Goal: Use online tool/utility: Utilize a website feature to perform a specific function

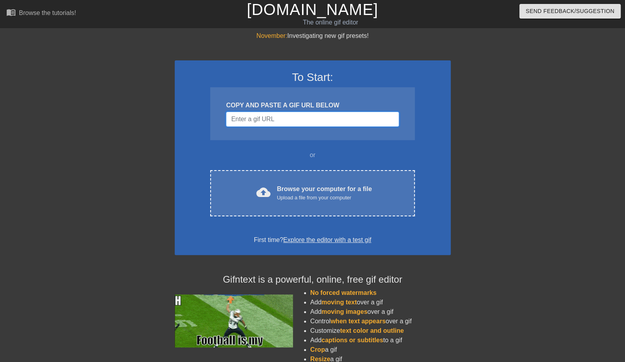
click at [292, 121] on input "Username" at bounding box center [312, 119] width 173 height 15
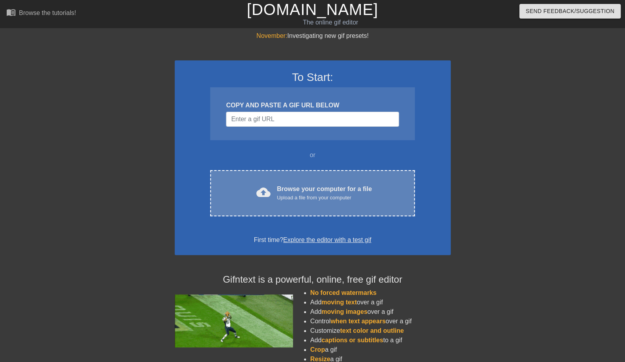
click at [306, 183] on div "cloud_upload Browse your computer for a file Upload a file from your computer C…" at bounding box center [312, 193] width 204 height 46
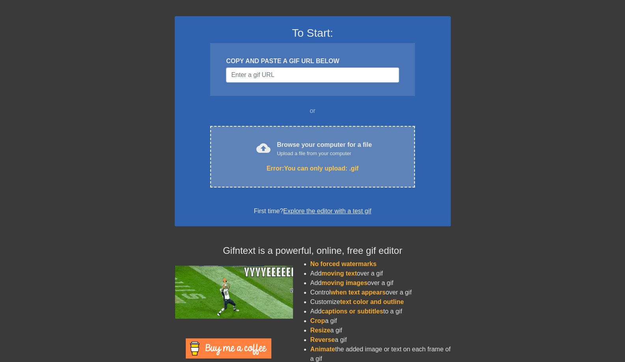
scroll to position [74, 0]
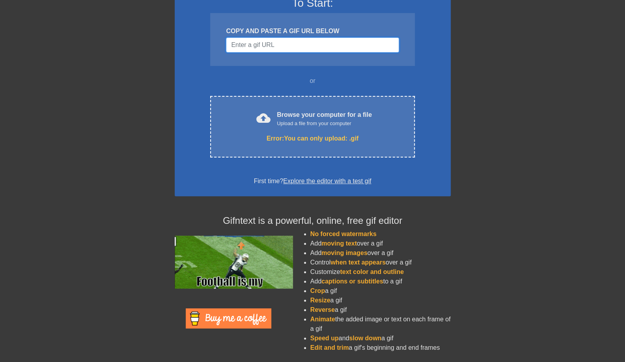
click at [295, 38] on input "Username" at bounding box center [312, 44] width 173 height 15
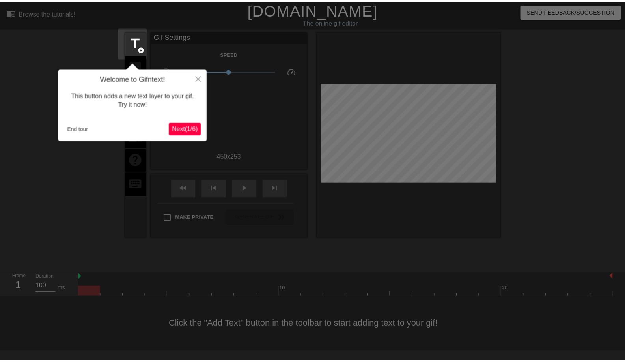
scroll to position [0, 0]
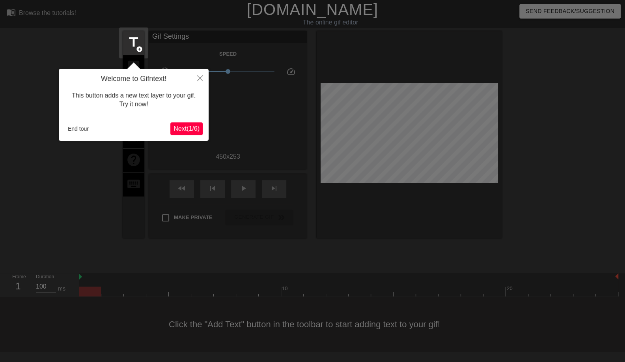
click at [182, 127] on span "Next ( 1 / 6 )" at bounding box center [187, 128] width 26 height 7
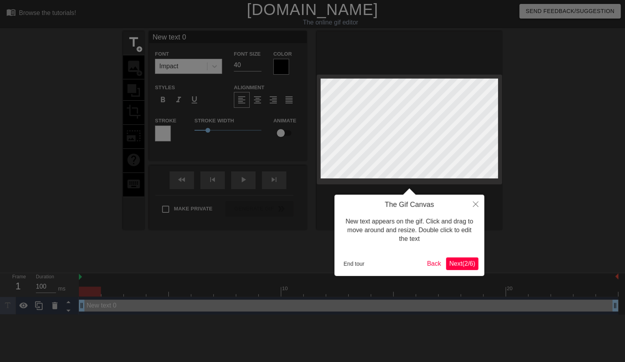
click at [465, 262] on span "Next ( 2 / 6 )" at bounding box center [462, 263] width 26 height 7
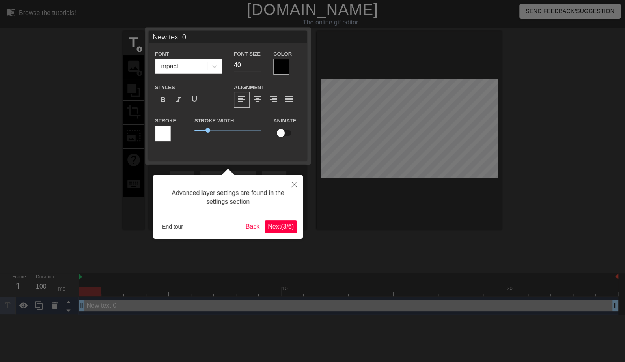
click at [282, 229] on span "Next ( 3 / 6 )" at bounding box center [281, 226] width 26 height 7
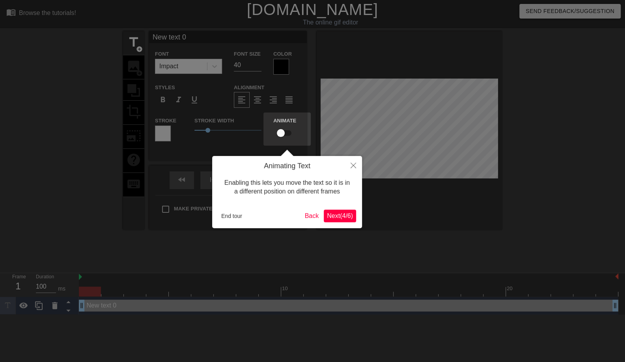
click at [339, 214] on span "Next ( 4 / 6 )" at bounding box center [340, 215] width 26 height 7
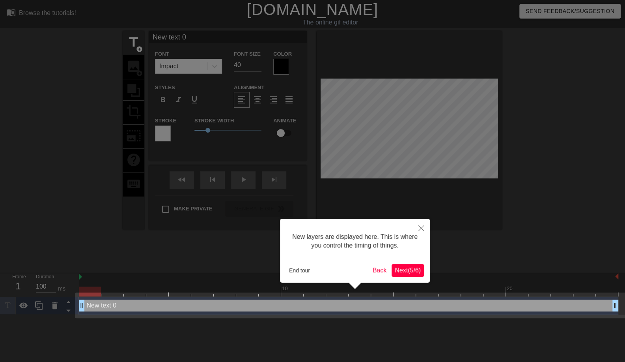
click at [411, 269] on span "Next ( 5 / 6 )" at bounding box center [408, 270] width 26 height 7
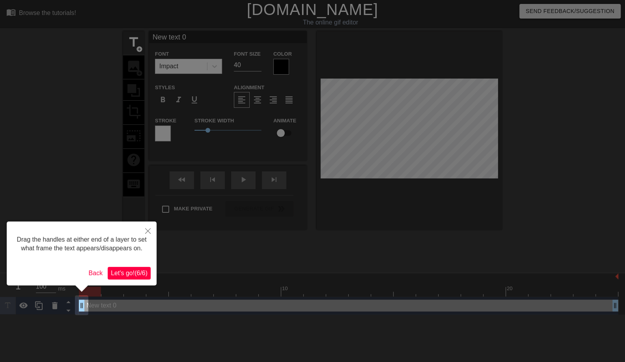
click at [132, 270] on span "Let's go! ( 6 / 6 )" at bounding box center [129, 272] width 37 height 7
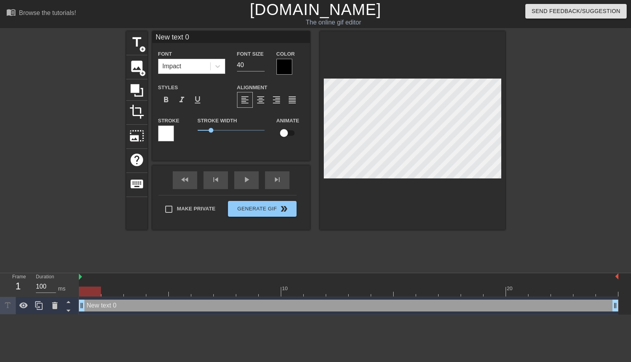
click at [288, 64] on div at bounding box center [285, 67] width 16 height 16
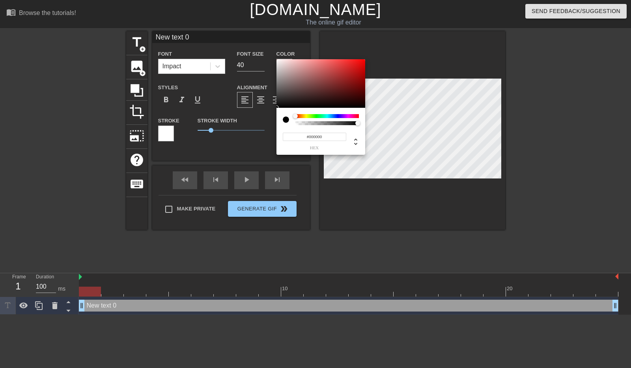
type input "0"
type input "1"
drag, startPoint x: 358, startPoint y: 123, endPoint x: 373, endPoint y: 132, distance: 17.7
click at [373, 132] on div "0 r 0 g 0 b 1 a" at bounding box center [315, 184] width 631 height 368
click at [288, 120] on div at bounding box center [286, 119] width 6 height 6
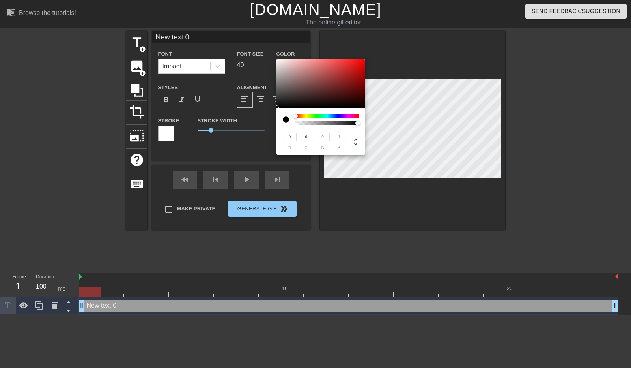
click at [284, 120] on div at bounding box center [286, 119] width 6 height 6
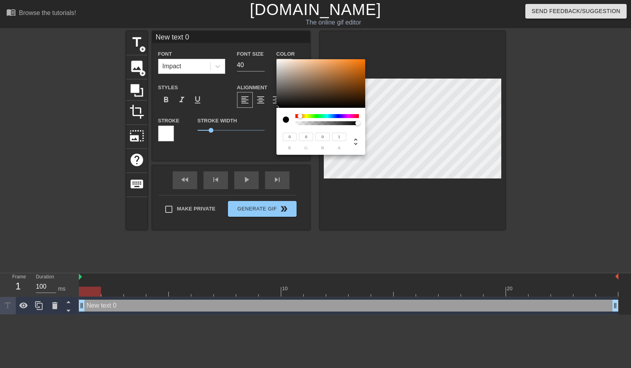
drag, startPoint x: 295, startPoint y: 116, endPoint x: 317, endPoint y: 114, distance: 22.2
click at [303, 114] on div at bounding box center [300, 116] width 5 height 5
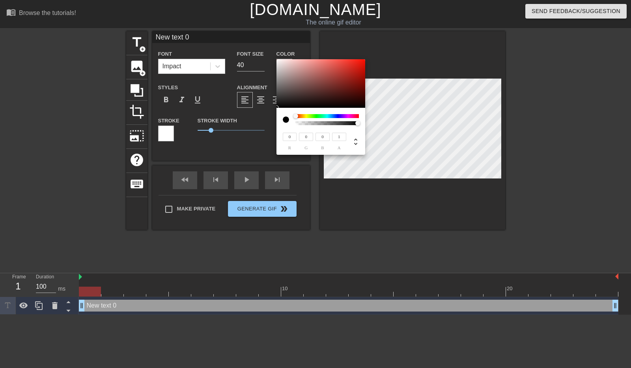
drag, startPoint x: 318, startPoint y: 115, endPoint x: 267, endPoint y: 118, distance: 51.0
click at [267, 118] on div "0 r 0 g 0 b 1 a" at bounding box center [315, 184] width 631 height 368
click at [359, 123] on div at bounding box center [357, 123] width 5 height 5
click at [330, 111] on div "0 r 0 g 0 b 1 a" at bounding box center [321, 131] width 89 height 47
type input "77"
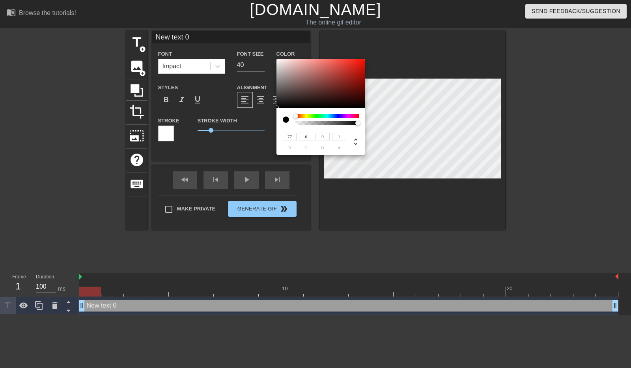
type input "38"
type input "36"
click at [324, 93] on div at bounding box center [321, 83] width 89 height 49
type input "85"
type input "51"
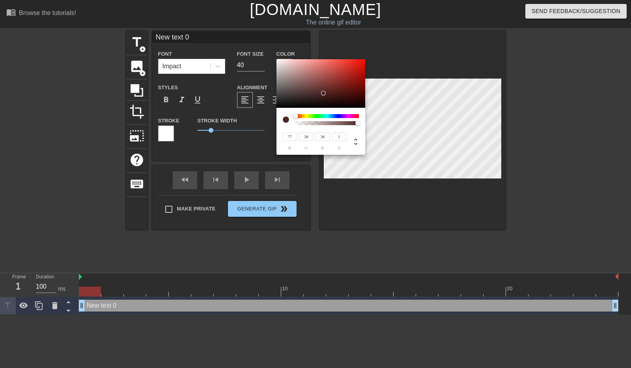
type input "50"
type input "75"
type input "57"
type input "56"
type input "79"
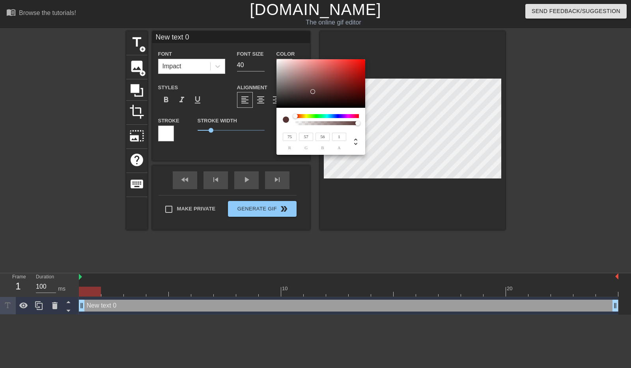
type input "71"
type input "120"
type input "118"
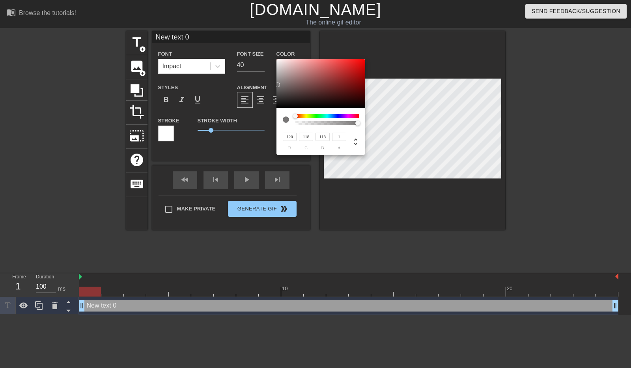
type input "198"
type input "255"
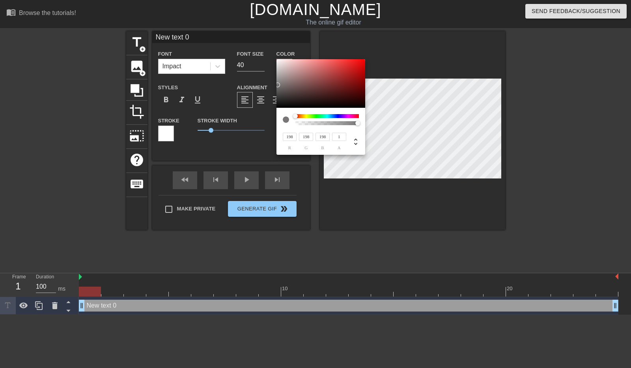
type input "255"
drag, startPoint x: 313, startPoint y: 92, endPoint x: 267, endPoint y: 53, distance: 59.9
click at [267, 53] on div "255 r 255 g 255 b 1 a" at bounding box center [315, 184] width 631 height 368
type input "219"
type input "191"
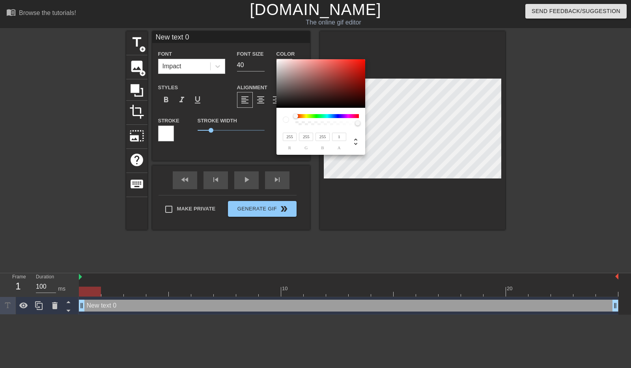
type input "189"
type input "196"
type input "194"
type input "229"
type input "212"
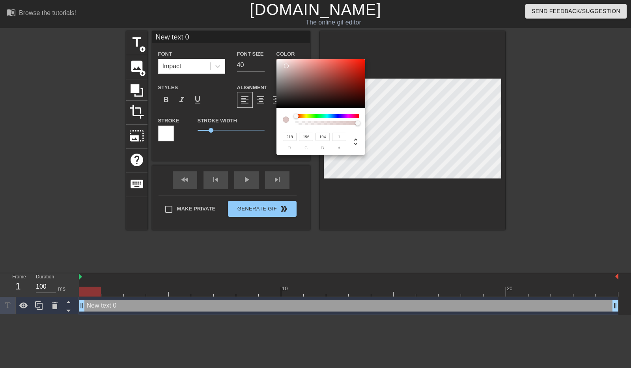
type input "210"
type input "250"
type input "246"
type input "255"
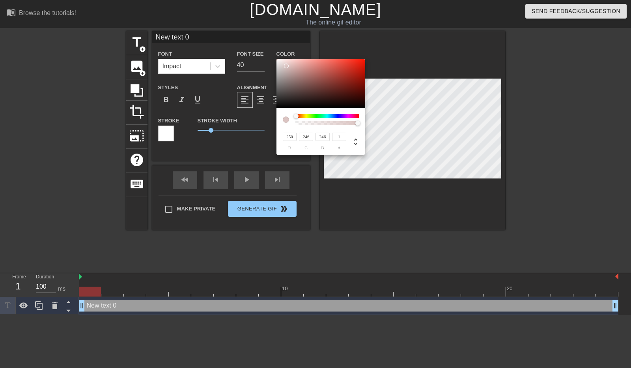
type input "255"
drag, startPoint x: 284, startPoint y: 64, endPoint x: 258, endPoint y: 52, distance: 28.6
click at [258, 52] on div "255 r 255 g 255 b 1 a" at bounding box center [315, 184] width 631 height 368
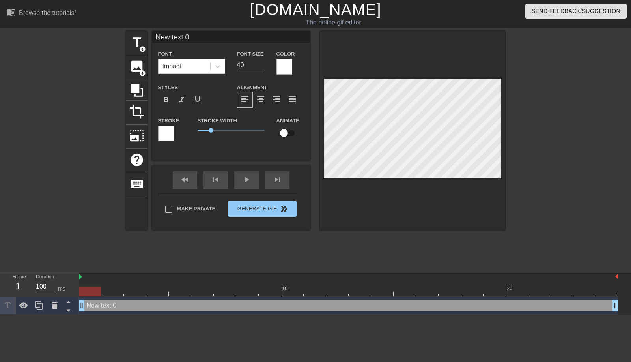
scroll to position [1, 2]
type input "A"
type textarea "A"
type input "AC"
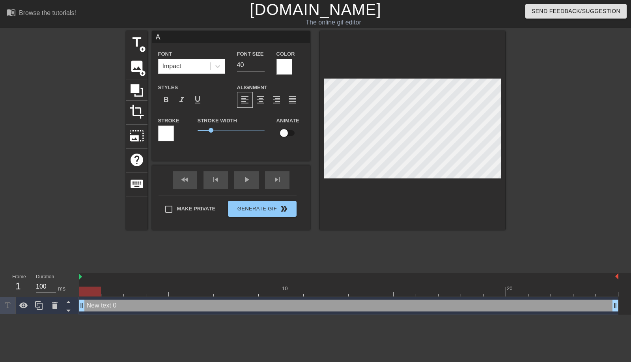
type textarea "AC"
type input "ACS"
type textarea "ACS"
click at [245, 68] on input "40" at bounding box center [251, 65] width 28 height 13
click at [260, 67] on input "39" at bounding box center [251, 65] width 28 height 13
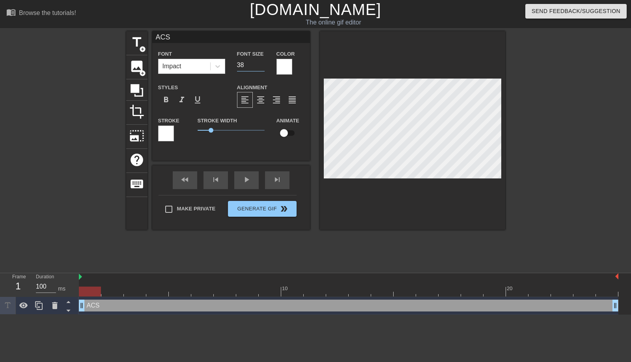
click at [260, 67] on input "38" at bounding box center [251, 65] width 28 height 13
click at [260, 67] on input "37" at bounding box center [251, 65] width 28 height 13
click at [260, 67] on input "36" at bounding box center [251, 65] width 28 height 13
click at [260, 67] on input "35" at bounding box center [251, 65] width 28 height 13
click at [260, 67] on input "34" at bounding box center [251, 65] width 28 height 13
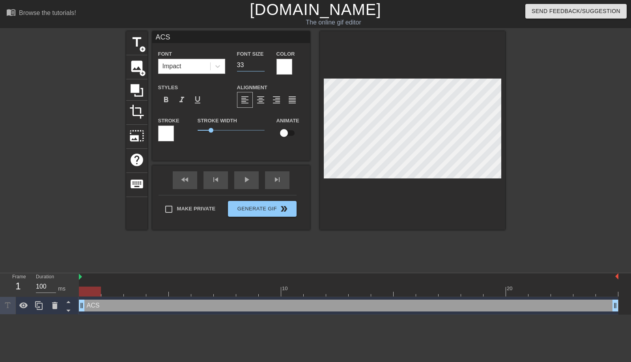
click at [260, 67] on input "33" at bounding box center [251, 65] width 28 height 13
click at [260, 67] on input "32" at bounding box center [251, 65] width 28 height 13
click at [260, 67] on input "31" at bounding box center [251, 65] width 28 height 13
click at [260, 67] on input "30" at bounding box center [251, 65] width 28 height 13
click at [260, 67] on input "29" at bounding box center [251, 65] width 28 height 13
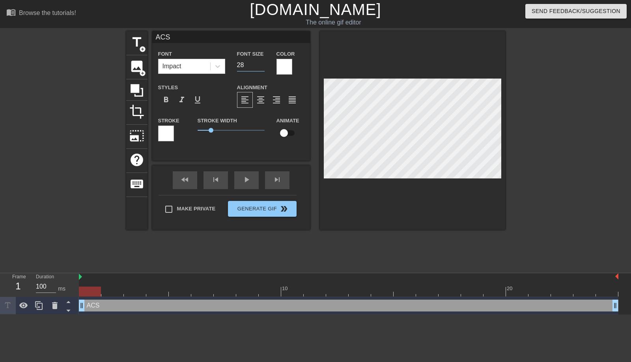
click at [260, 67] on input "28" at bounding box center [251, 65] width 28 height 13
click at [260, 67] on input "27" at bounding box center [251, 65] width 28 height 13
click at [260, 68] on input "26" at bounding box center [251, 65] width 28 height 13
click at [260, 68] on input "25" at bounding box center [251, 65] width 28 height 13
type input "24"
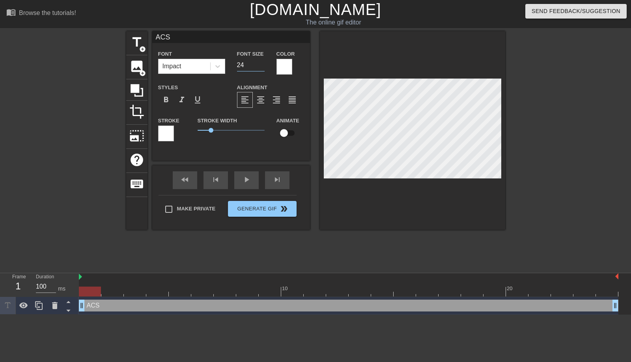
click at [260, 68] on input "24" at bounding box center [251, 65] width 28 height 13
click at [292, 68] on div "Color" at bounding box center [291, 62] width 28 height 26
click at [287, 65] on div at bounding box center [285, 67] width 16 height 16
click at [167, 100] on span "format_bold" at bounding box center [165, 99] width 9 height 9
click at [170, 99] on span "format_bold" at bounding box center [165, 99] width 9 height 9
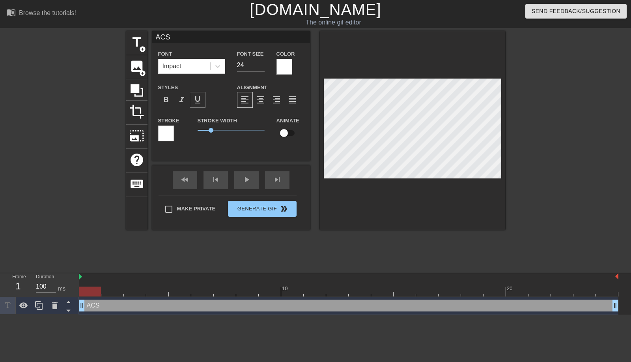
click at [198, 99] on span "format_underline" at bounding box center [197, 99] width 9 height 9
click at [165, 129] on div at bounding box center [166, 133] width 16 height 16
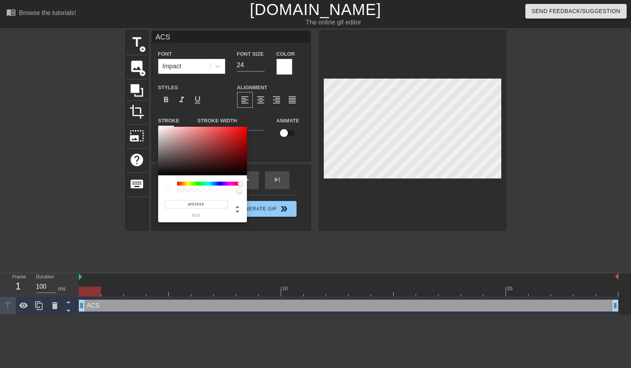
drag, startPoint x: 180, startPoint y: 181, endPoint x: 260, endPoint y: 173, distance: 80.8
click at [260, 173] on div "#FFFFFF hex" at bounding box center [315, 184] width 631 height 368
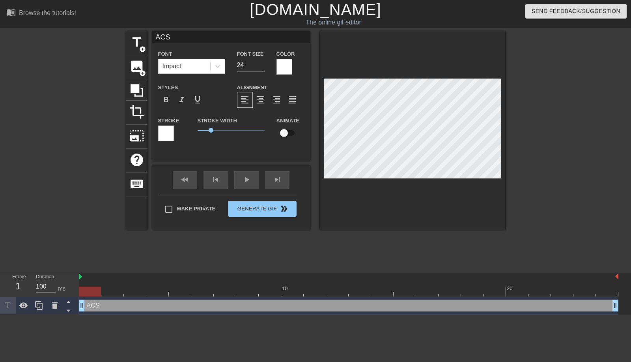
click at [169, 133] on div at bounding box center [166, 133] width 16 height 16
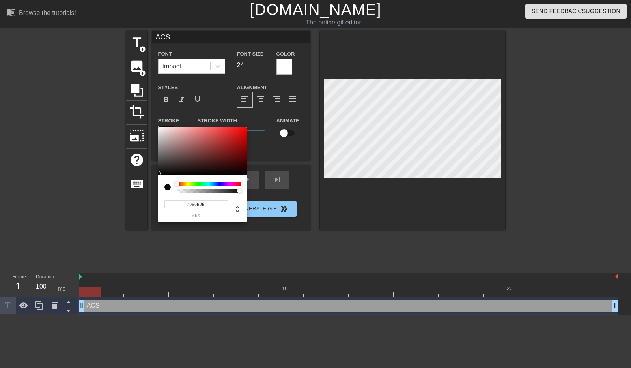
type input "#000000"
drag, startPoint x: 179, startPoint y: 166, endPoint x: 157, endPoint y: 178, distance: 25.1
click at [157, 178] on div "#000000 hex" at bounding box center [315, 184] width 631 height 368
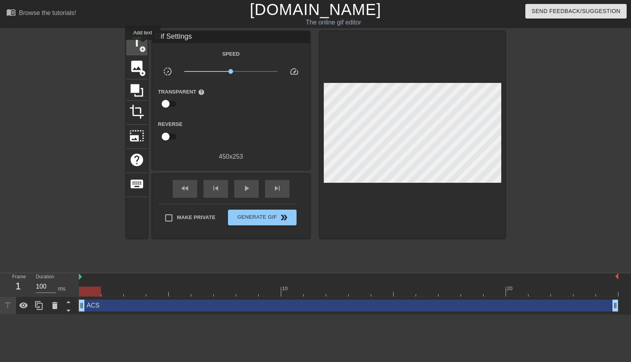
click at [143, 46] on span "add_circle" at bounding box center [142, 49] width 7 height 7
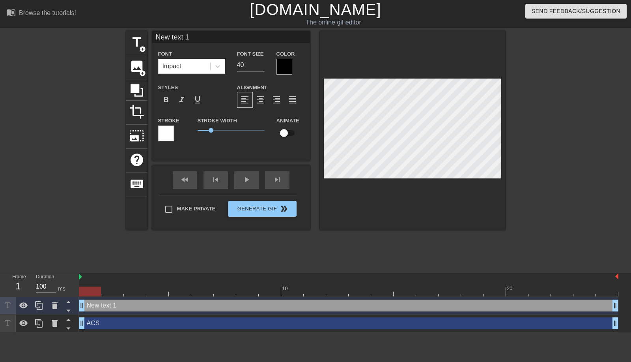
scroll to position [1, 2]
type input "F"
type textarea "F"
type input "FE"
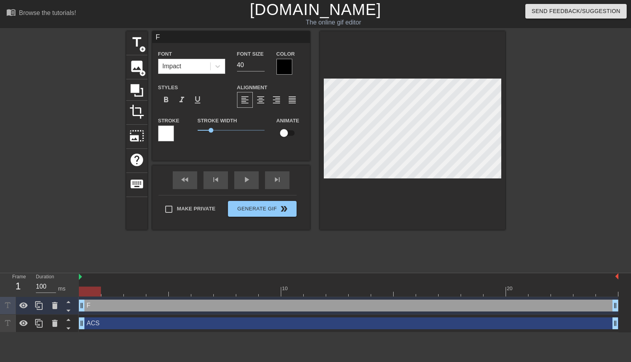
type textarea "FE"
type input "F"
type textarea "F"
type input "Fe"
type textarea "Fe"
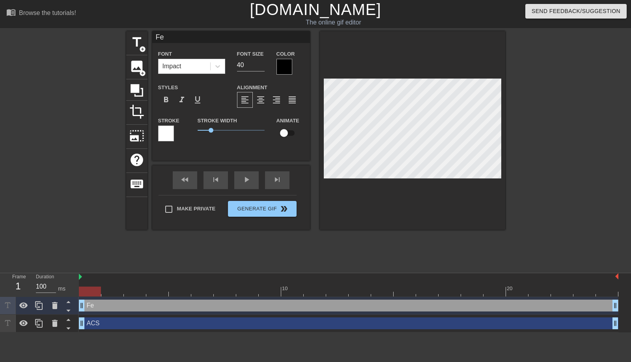
type input "Fed"
type textarea "Fed"
type input "FedS"
type textarea "FedS"
type input "FedSo"
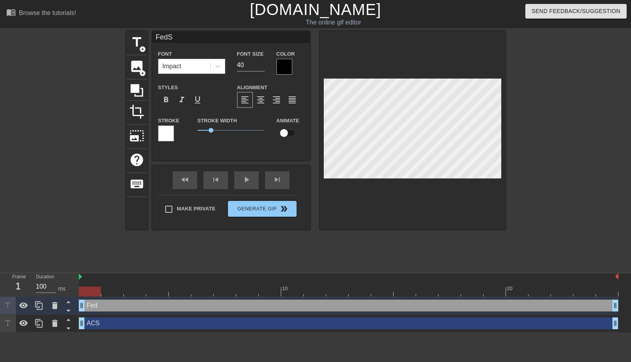
type textarea "FedSo"
type input "FedSoc"
type textarea "FedSoc"
click at [285, 64] on div at bounding box center [285, 67] width 16 height 16
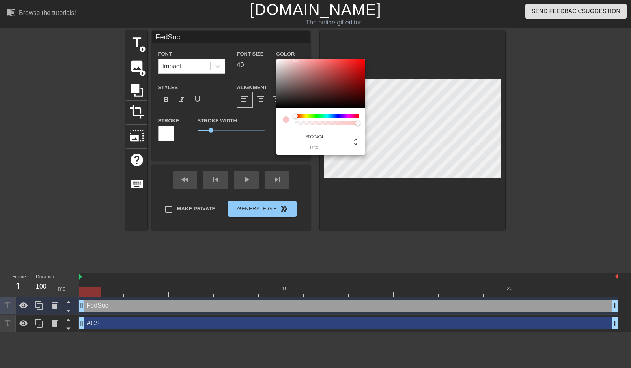
type input "#FFFFFF"
drag, startPoint x: 278, startPoint y: 97, endPoint x: 274, endPoint y: 57, distance: 40.5
click at [274, 57] on div "#FFFFFF hex" at bounding box center [315, 184] width 631 height 368
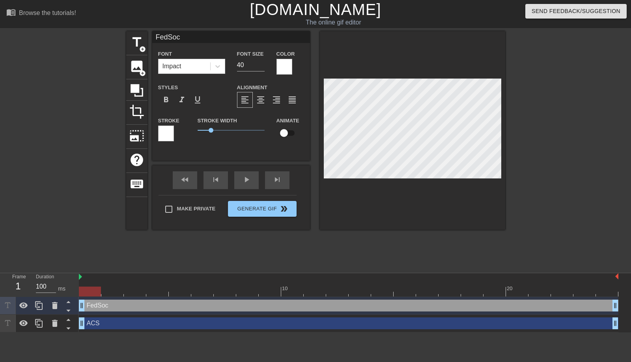
click at [166, 135] on div at bounding box center [166, 133] width 16 height 16
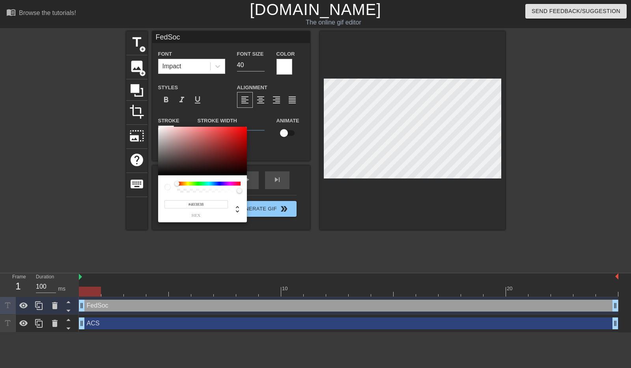
type input "#000000"
drag, startPoint x: 174, startPoint y: 154, endPoint x: 160, endPoint y: 176, distance: 26.3
click at [160, 176] on div "#000000 hex" at bounding box center [202, 175] width 89 height 96
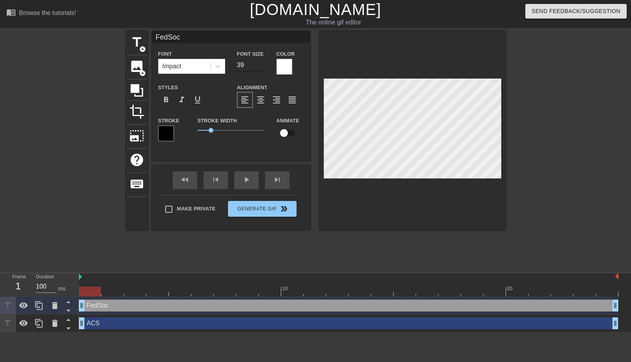
click at [261, 67] on input "39" at bounding box center [251, 65] width 28 height 13
click at [261, 67] on input "38" at bounding box center [251, 65] width 28 height 13
click at [261, 67] on input "37" at bounding box center [251, 65] width 28 height 13
click at [261, 67] on input "36" at bounding box center [251, 65] width 28 height 13
click at [261, 67] on input "35" at bounding box center [251, 65] width 28 height 13
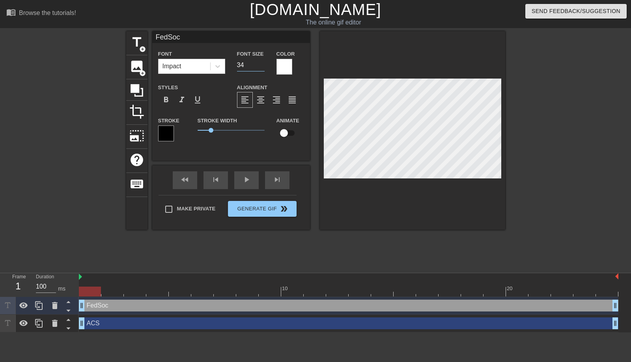
click at [261, 67] on input "34" at bounding box center [251, 65] width 28 height 13
click at [261, 67] on input "33" at bounding box center [251, 65] width 28 height 13
click at [244, 96] on div "Font Impact Font Size 33 Color Styles format_bold format_italic format_underlin…" at bounding box center [231, 98] width 146 height 99
click at [260, 66] on input "32" at bounding box center [251, 65] width 28 height 13
click at [260, 66] on input "31" at bounding box center [251, 65] width 28 height 13
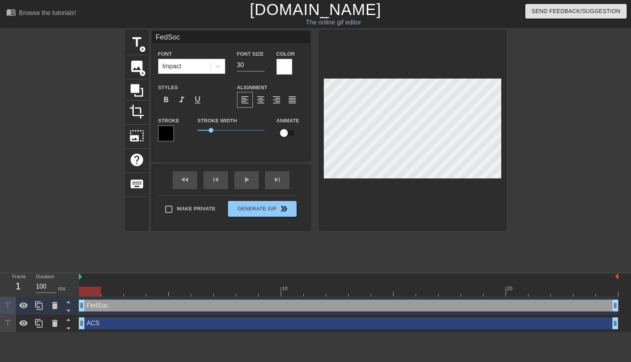
click at [260, 66] on input "30" at bounding box center [251, 65] width 28 height 13
click at [260, 66] on input "29" at bounding box center [251, 65] width 28 height 13
click at [260, 66] on input "28" at bounding box center [251, 65] width 28 height 13
click at [260, 66] on input "27" at bounding box center [251, 65] width 28 height 13
click at [260, 66] on input "26" at bounding box center [251, 65] width 28 height 13
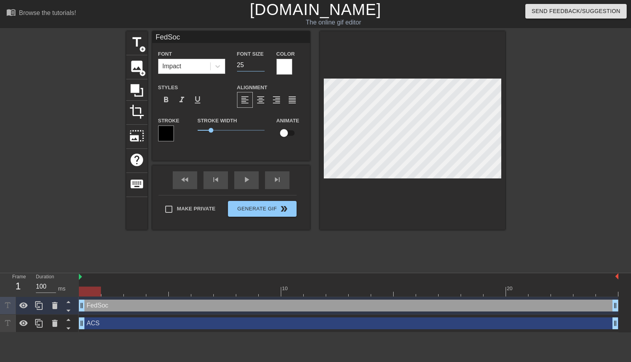
type input "25"
click at [260, 66] on input "25" at bounding box center [251, 65] width 28 height 13
click at [432, 48] on div at bounding box center [412, 130] width 185 height 198
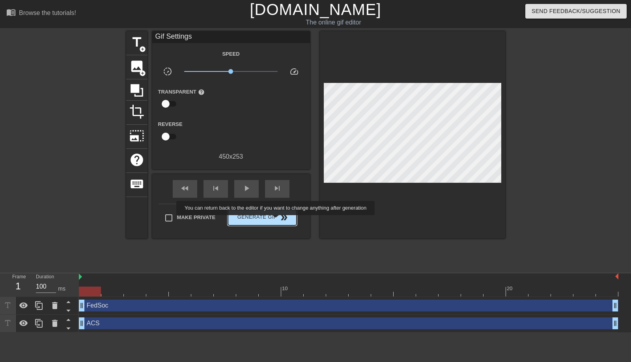
click at [275, 220] on span "Generate Gif double_arrow" at bounding box center [262, 217] width 62 height 9
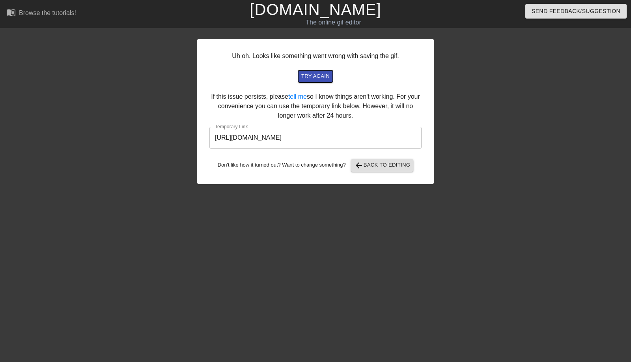
click at [321, 76] on span "try again" at bounding box center [315, 76] width 28 height 9
click at [313, 138] on input "[URL][DOMAIN_NAME]" at bounding box center [315, 138] width 212 height 22
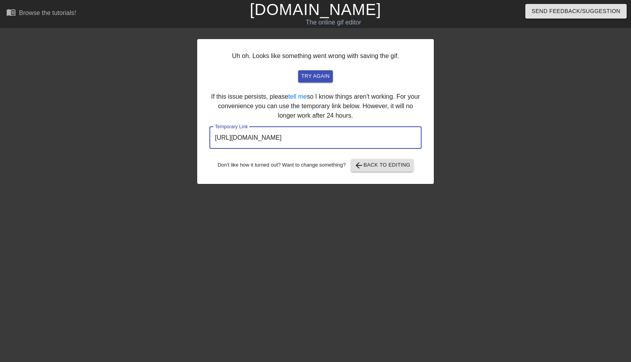
click at [313, 138] on input "[URL][DOMAIN_NAME]" at bounding box center [315, 138] width 212 height 22
